Goal: Information Seeking & Learning: Learn about a topic

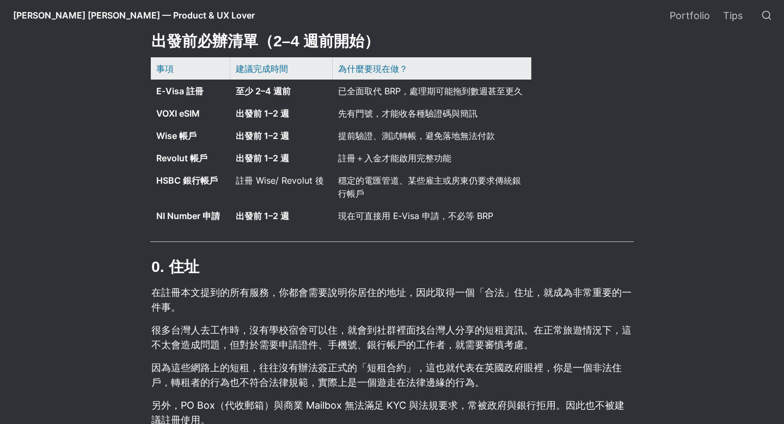
scroll to position [476, 0]
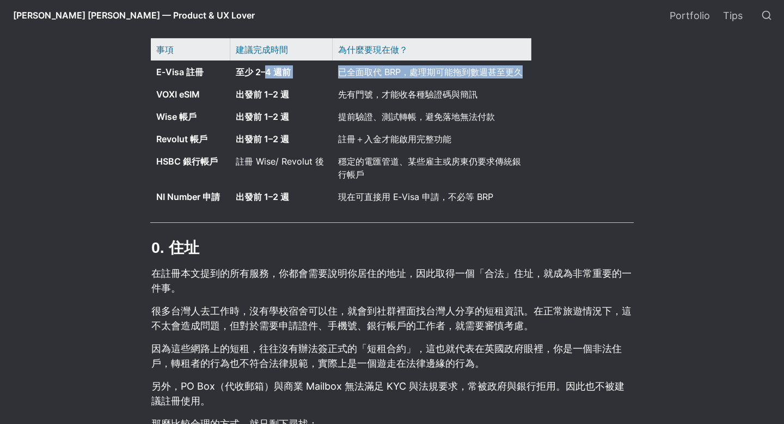
drag, startPoint x: 265, startPoint y: 73, endPoint x: 526, endPoint y: 71, distance: 260.9
click at [526, 71] on tr "E‑Visa 註冊 至少 2–4 週前 已全面取代 BRP，處理期可能拖到數週甚至更久" at bounding box center [341, 71] width 381 height 22
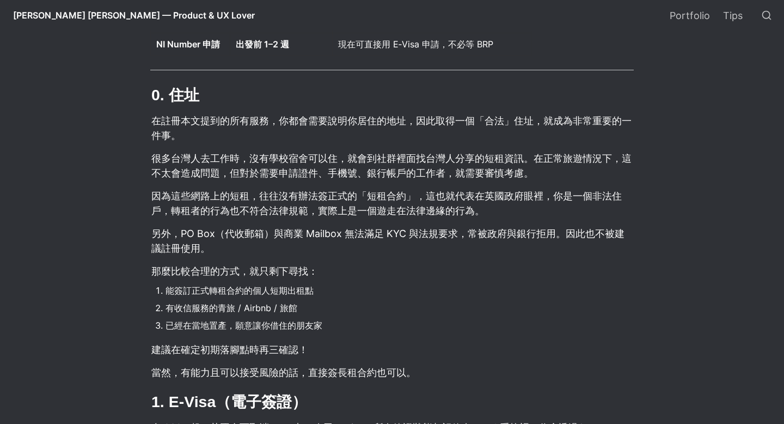
scroll to position [643, 0]
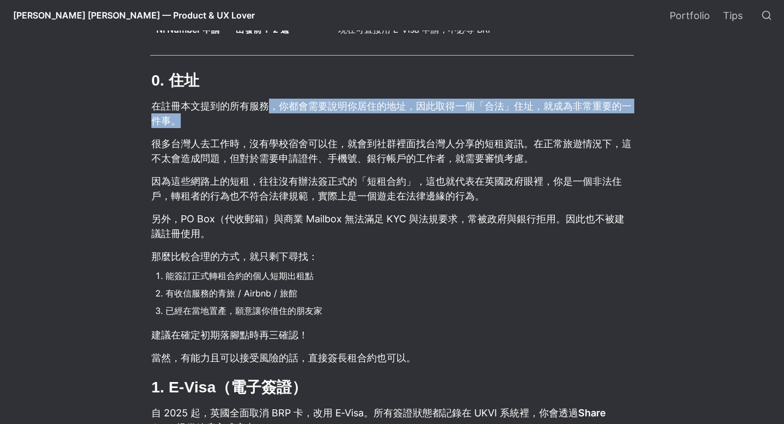
drag, startPoint x: 271, startPoint y: 103, endPoint x: 366, endPoint y: 127, distance: 97.9
click at [366, 127] on p "在註冊本文提到的所有服務，你都會需要說明你居住的地址，因此取得一個「合法」住址，就成為非常重要的一件事。" at bounding box center [392, 113] width 484 height 33
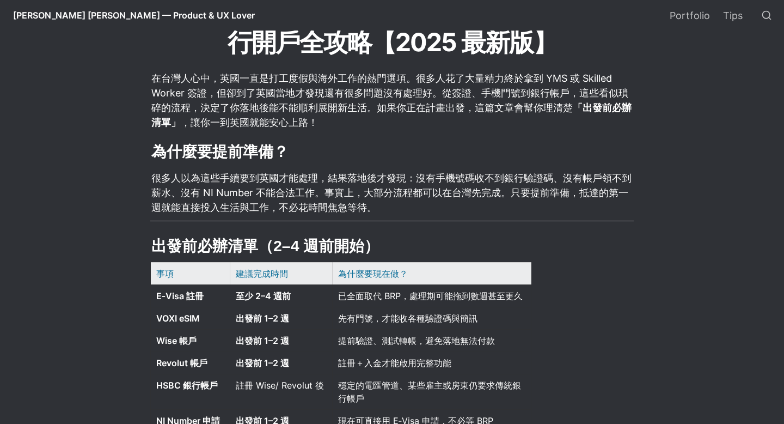
scroll to position [257, 0]
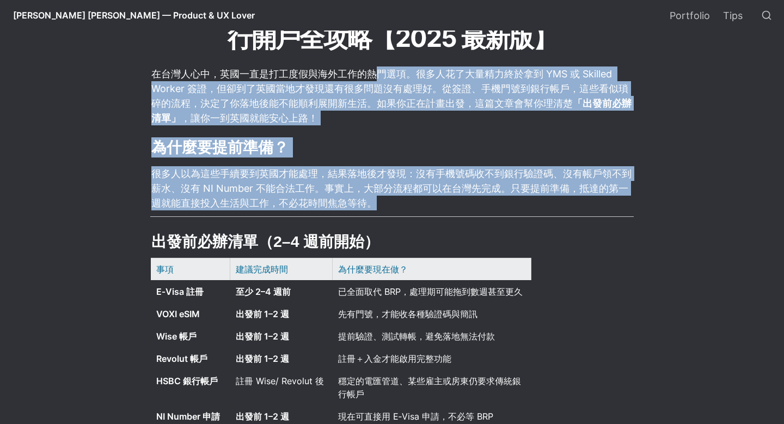
drag, startPoint x: 381, startPoint y: 75, endPoint x: 481, endPoint y: 198, distance: 158.4
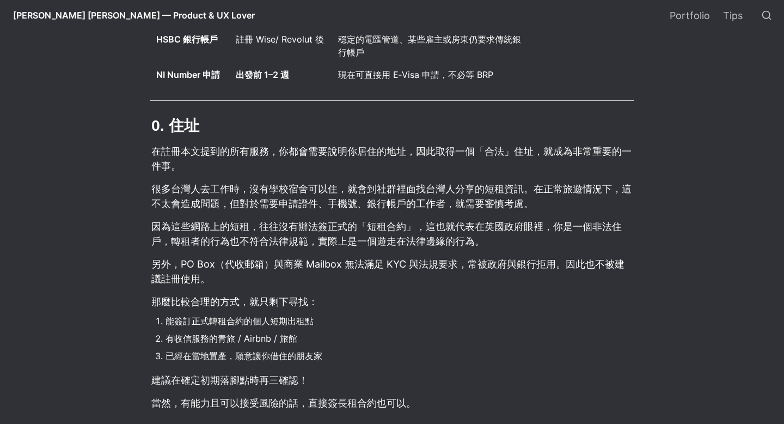
scroll to position [599, 0]
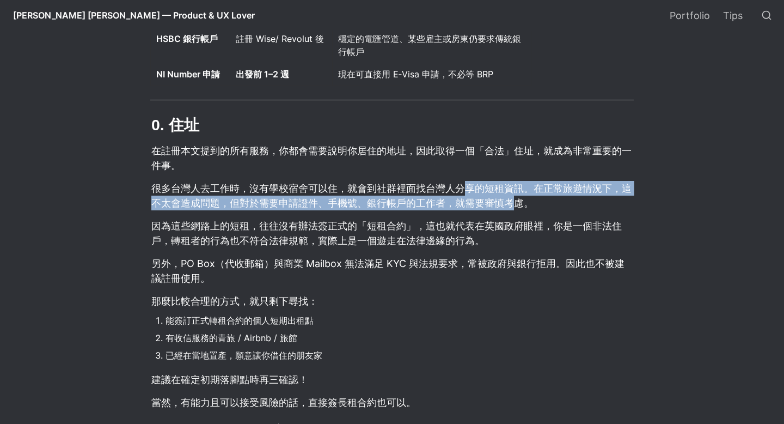
drag, startPoint x: 464, startPoint y: 188, endPoint x: 511, endPoint y: 205, distance: 50.5
click at [511, 204] on p "很多台灣人去工作時，沒有學校宿舍可以住，就會到社群裡面找台灣人分享的短租資訊。在正常旅遊情況下，這不太會造成問題，但對於需要申請證件、手機號、銀行帳戶的工作者…" at bounding box center [392, 195] width 484 height 33
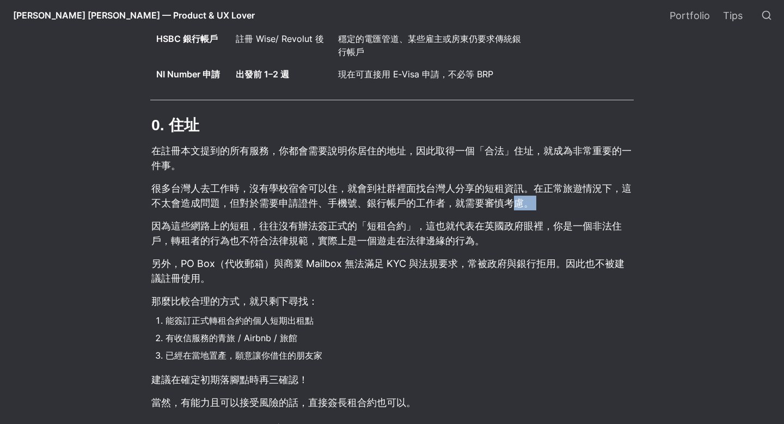
drag, startPoint x: 514, startPoint y: 209, endPoint x: 517, endPoint y: 216, distance: 7.8
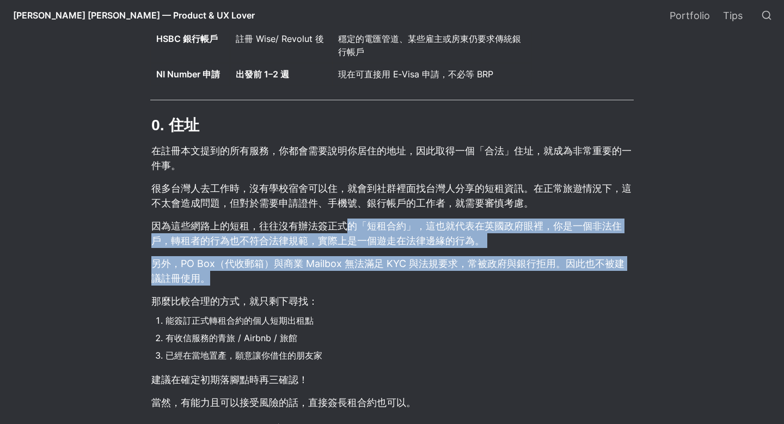
drag, startPoint x: 344, startPoint y: 228, endPoint x: 384, endPoint y: 286, distance: 70.4
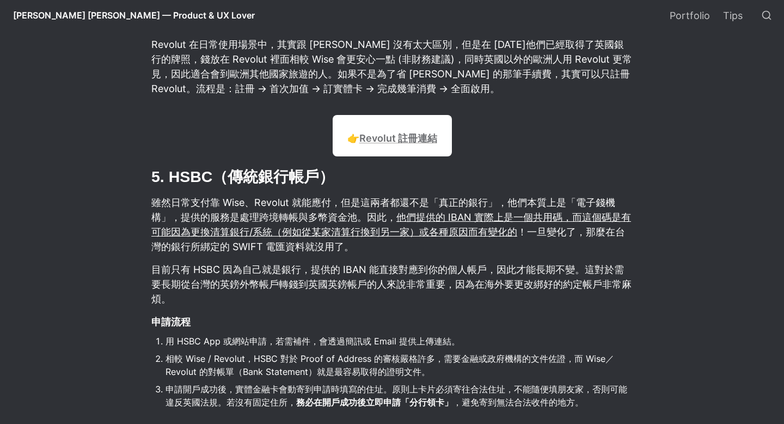
scroll to position [2037, 0]
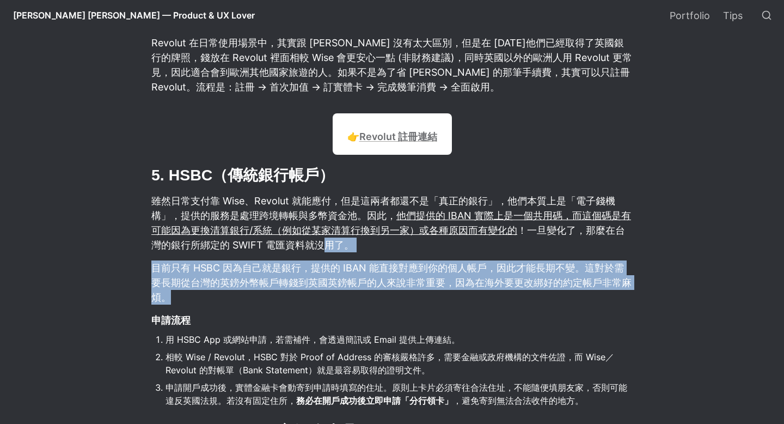
drag, startPoint x: 322, startPoint y: 248, endPoint x: 649, endPoint y: 296, distance: 330.3
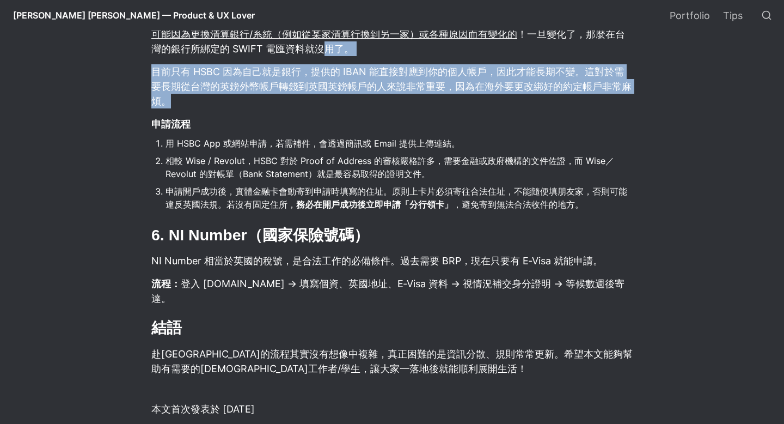
scroll to position [2177, 0]
